Goal: Use online tool/utility: Utilize a website feature to perform a specific function

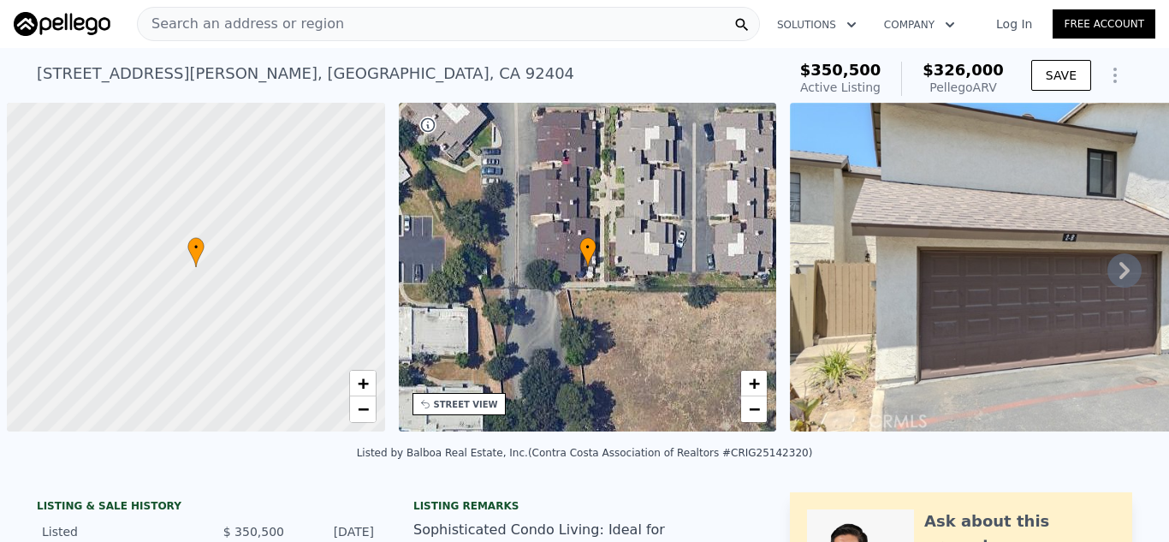
scroll to position [0, 7]
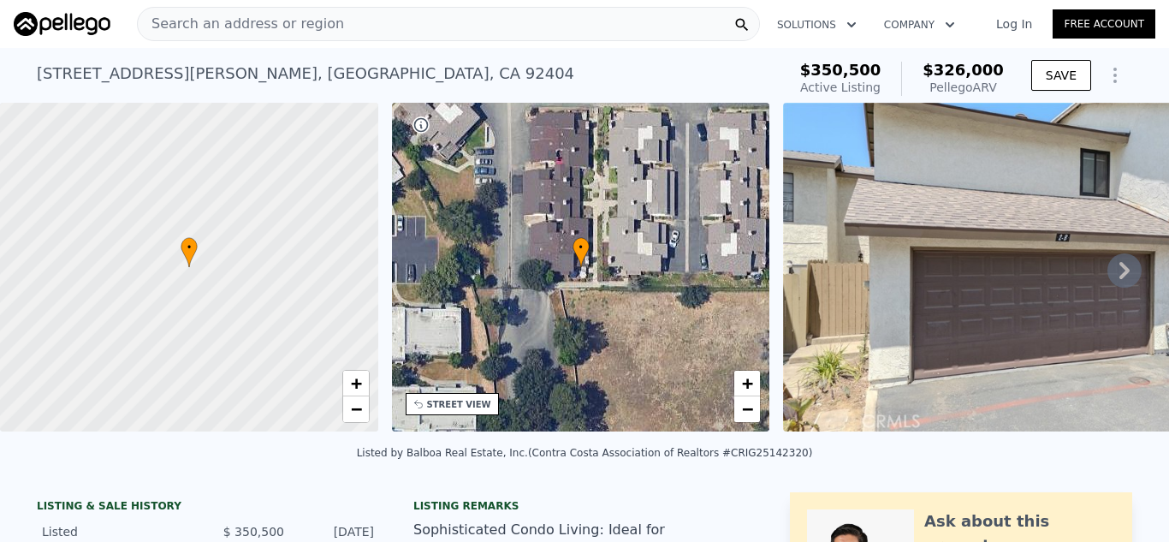
click at [342, 25] on div "Search an address or region" at bounding box center [448, 24] width 623 height 34
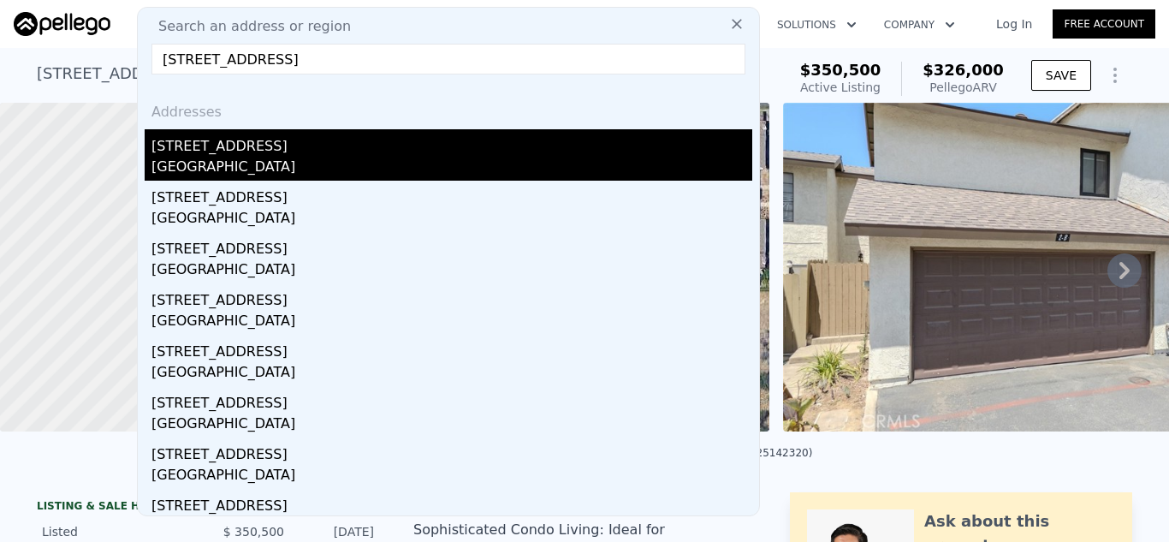
type input "[STREET_ADDRESS]"
click at [393, 154] on div "[STREET_ADDRESS]" at bounding box center [452, 142] width 601 height 27
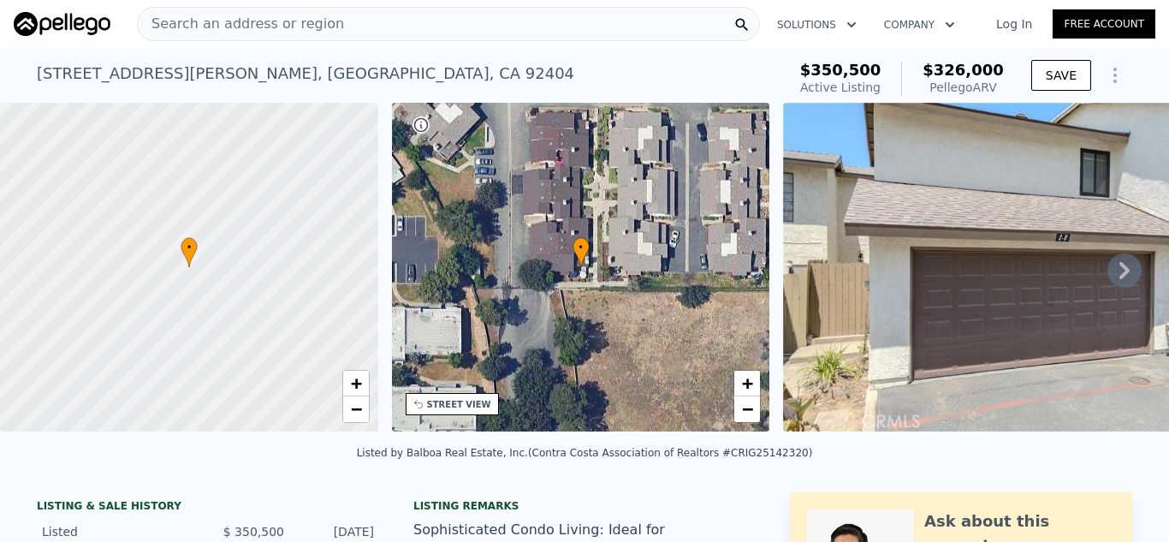
type input "1"
type input "3"
type input "614"
type input "1139"
type input "4428"
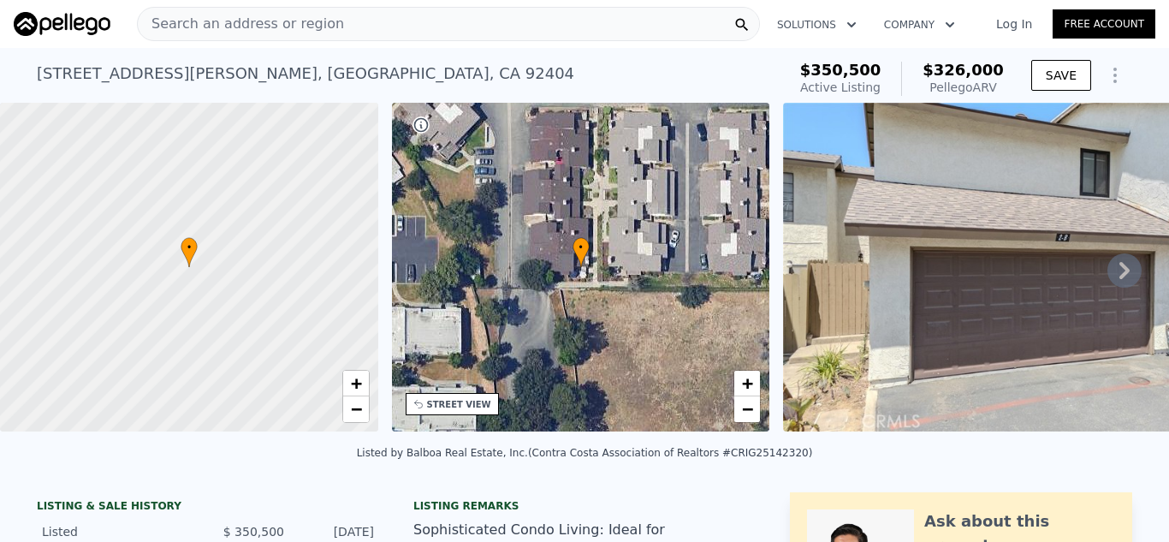
type input "7528"
type input "$ 618,000"
type input "6"
type input "-$ 60,221"
